Goal: Navigation & Orientation: Find specific page/section

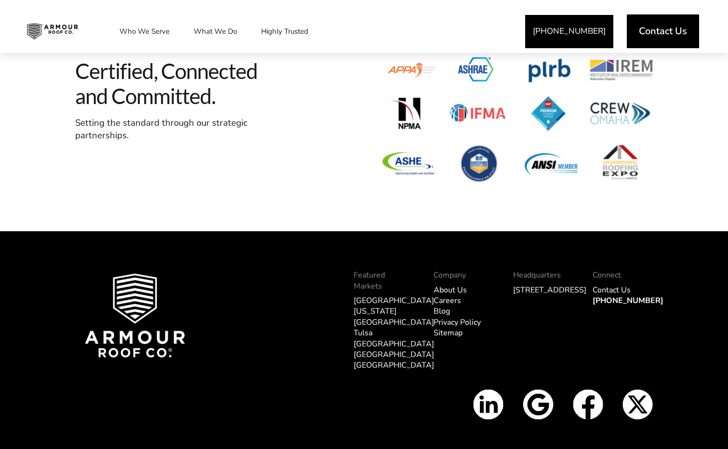
scroll to position [2960, 0]
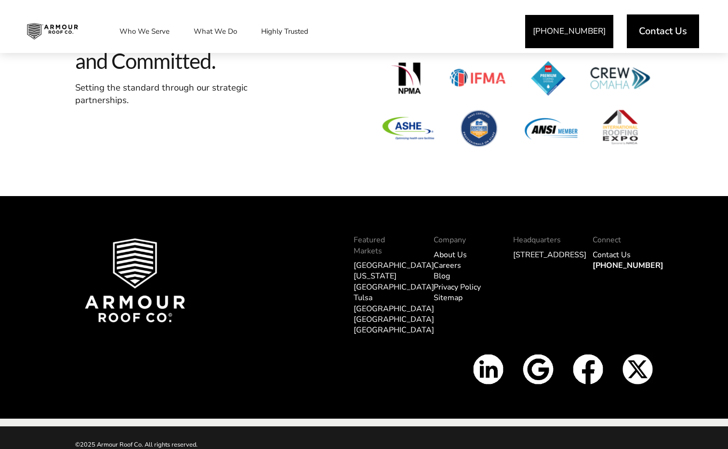
click at [444, 254] on link "About Us" at bounding box center [450, 255] width 33 height 11
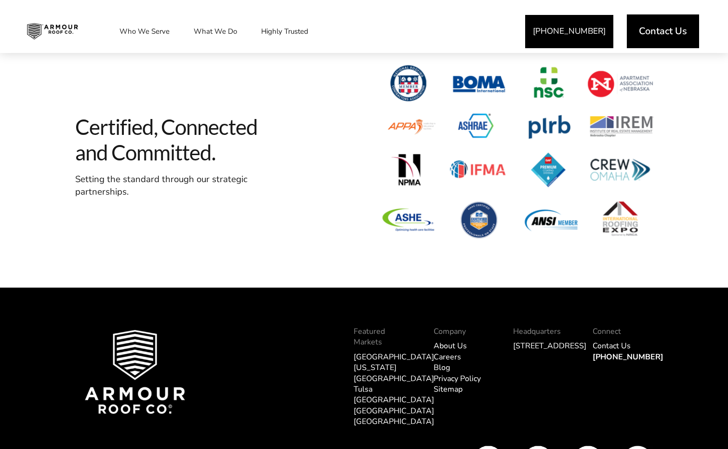
scroll to position [4469, 0]
